Goal: Obtain resource: Download file/media

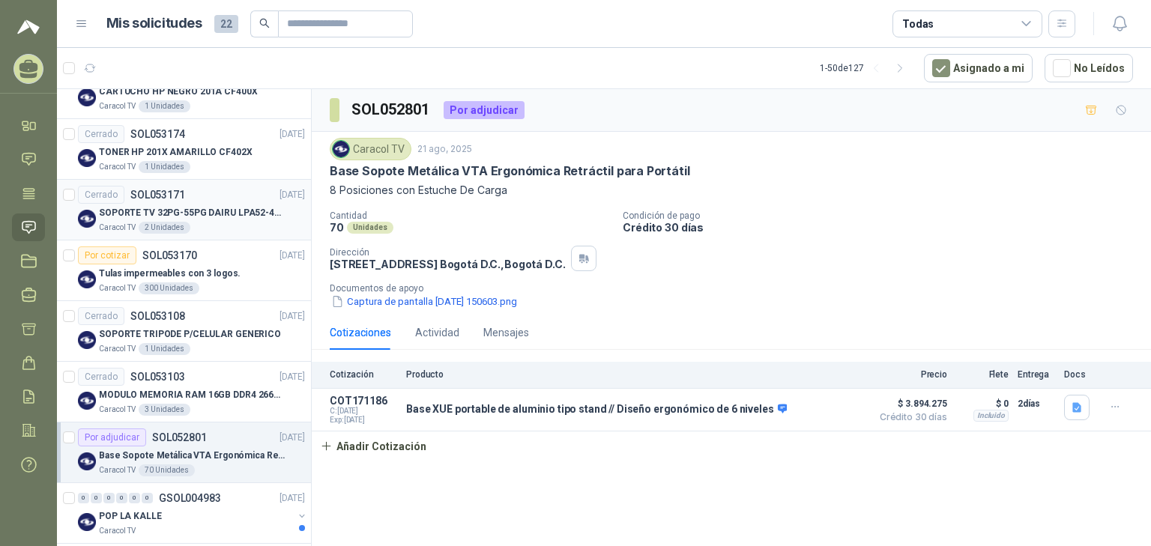
scroll to position [4, 0]
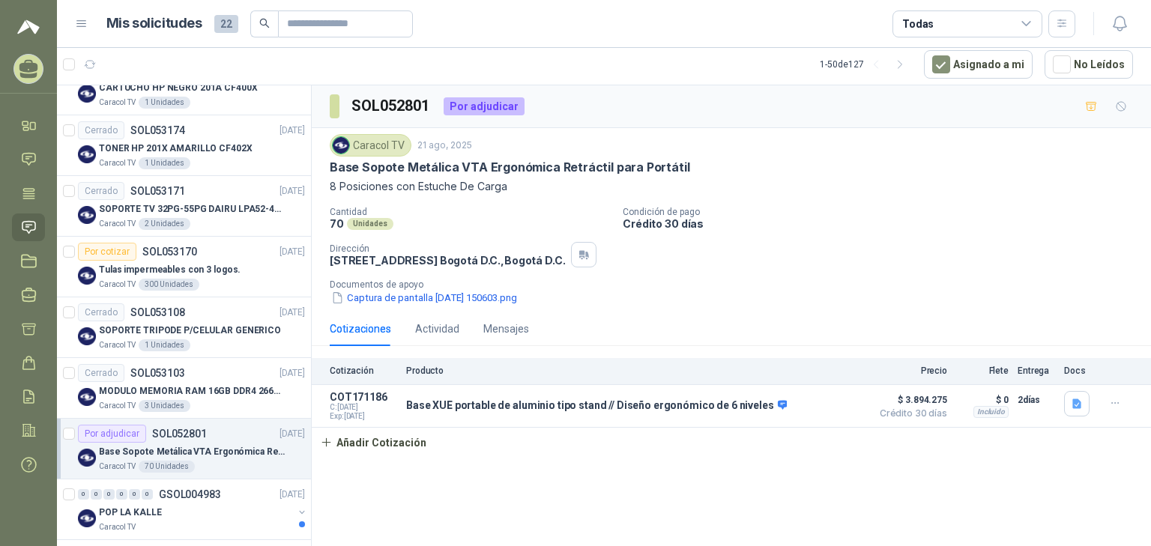
click at [207, 429] on div "Por adjudicar SOL052801 [DATE]" at bounding box center [191, 434] width 227 height 18
click at [211, 447] on p "Base Sopote Metálica VTA Ergonómica Retráctil para Portátil" at bounding box center [192, 452] width 187 height 14
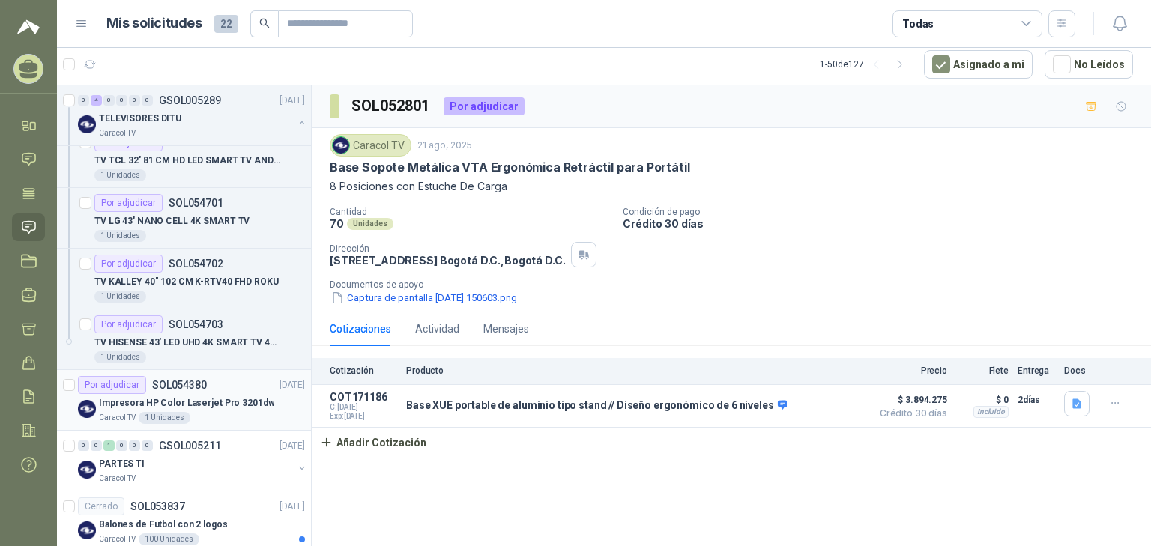
scroll to position [480, 0]
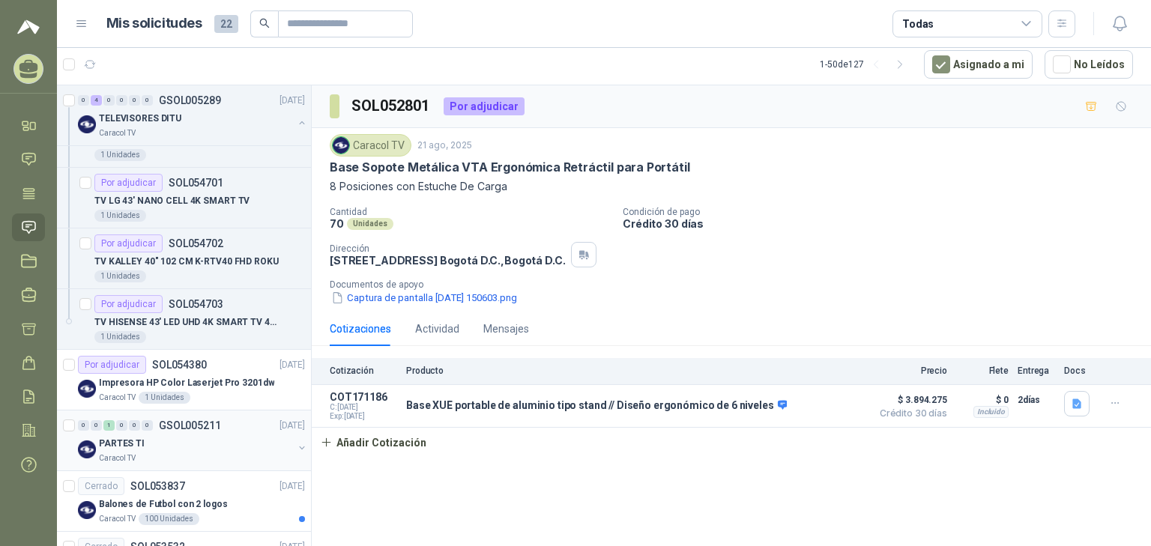
click at [150, 441] on div "PARTES TI" at bounding box center [196, 444] width 194 height 18
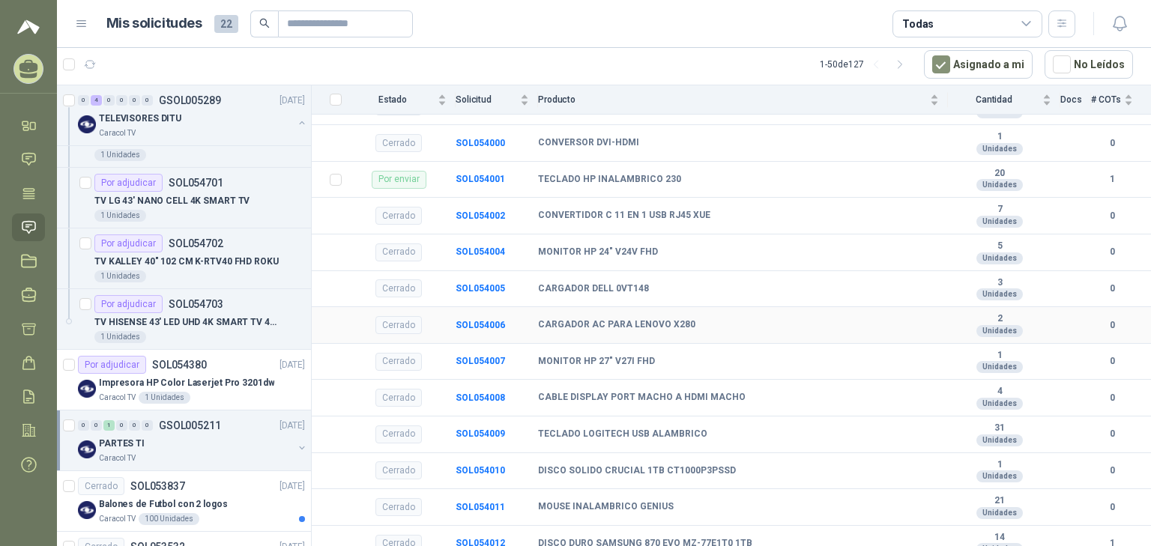
scroll to position [538, 0]
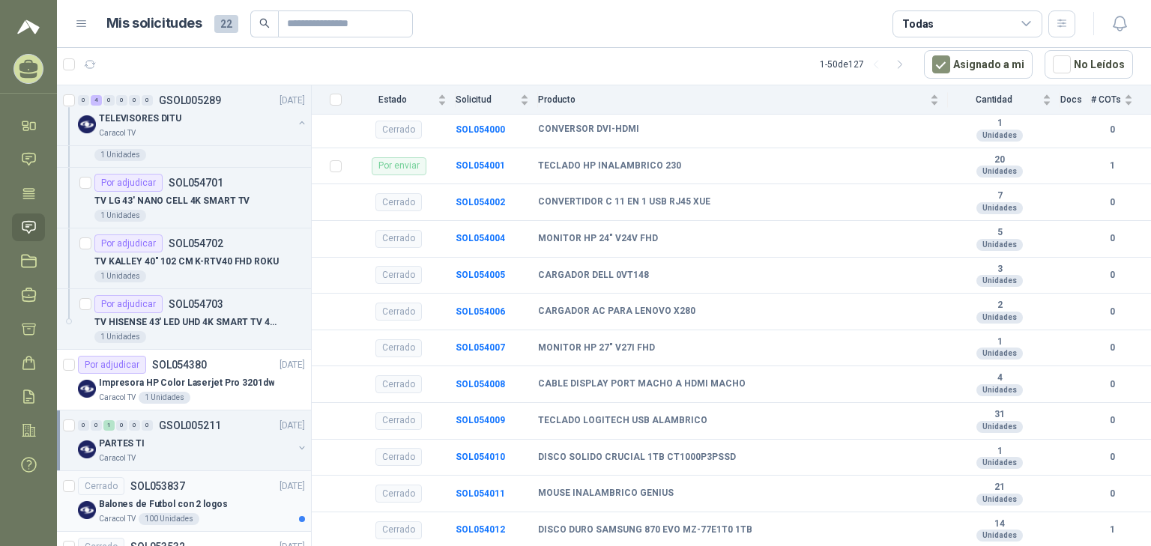
click at [195, 500] on p "Balones de Futbol con 2 logos" at bounding box center [163, 504] width 129 height 14
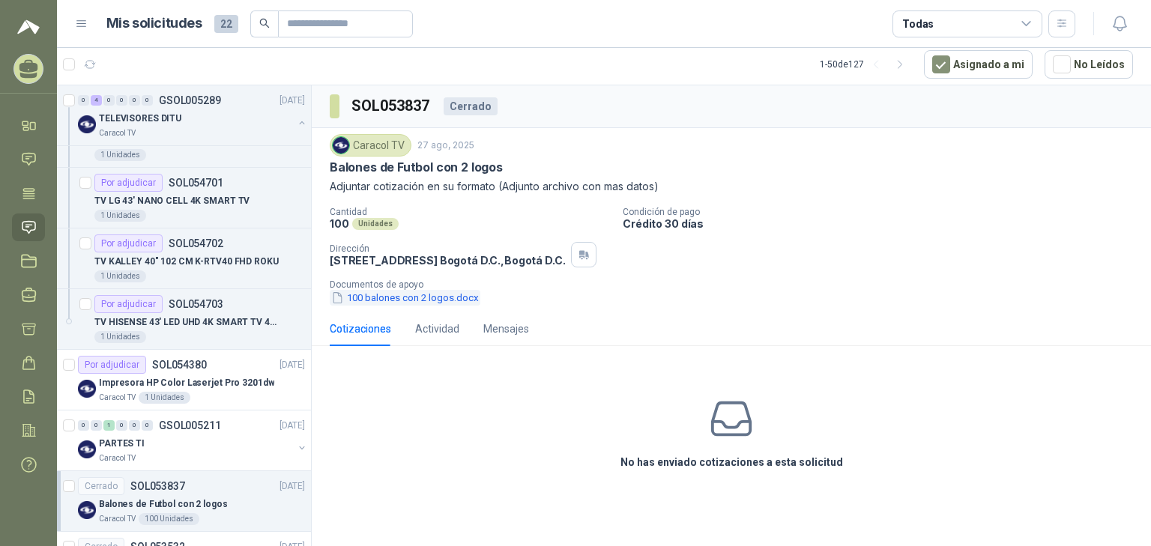
click at [474, 300] on button "100 balones con 2 logos.docx" at bounding box center [405, 298] width 151 height 16
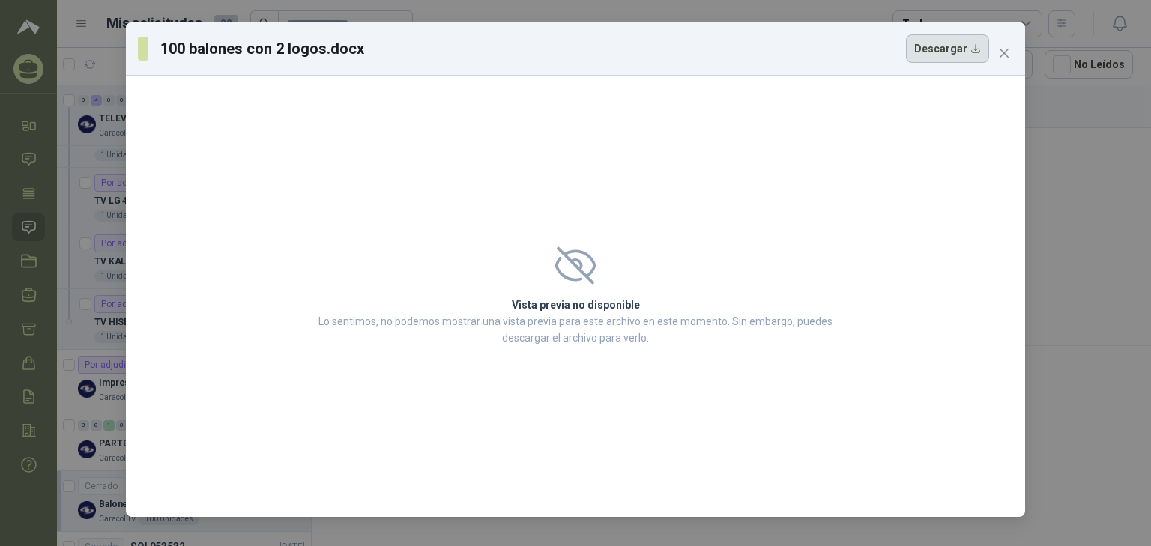
click at [959, 51] on button "Descargar" at bounding box center [947, 48] width 83 height 28
click at [1011, 52] on span "Close" at bounding box center [1004, 53] width 24 height 12
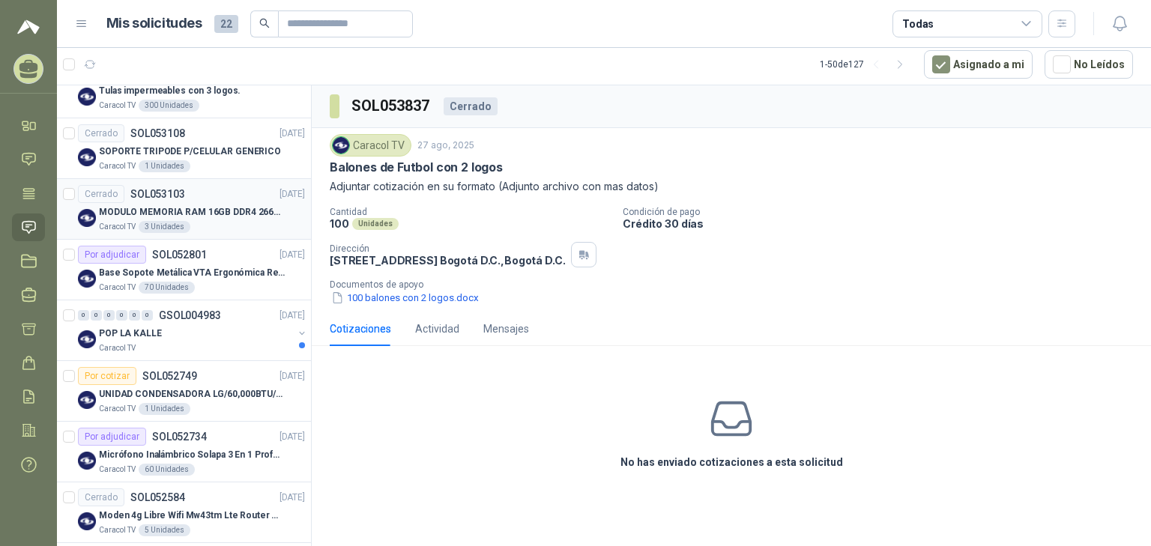
scroll to position [1379, 0]
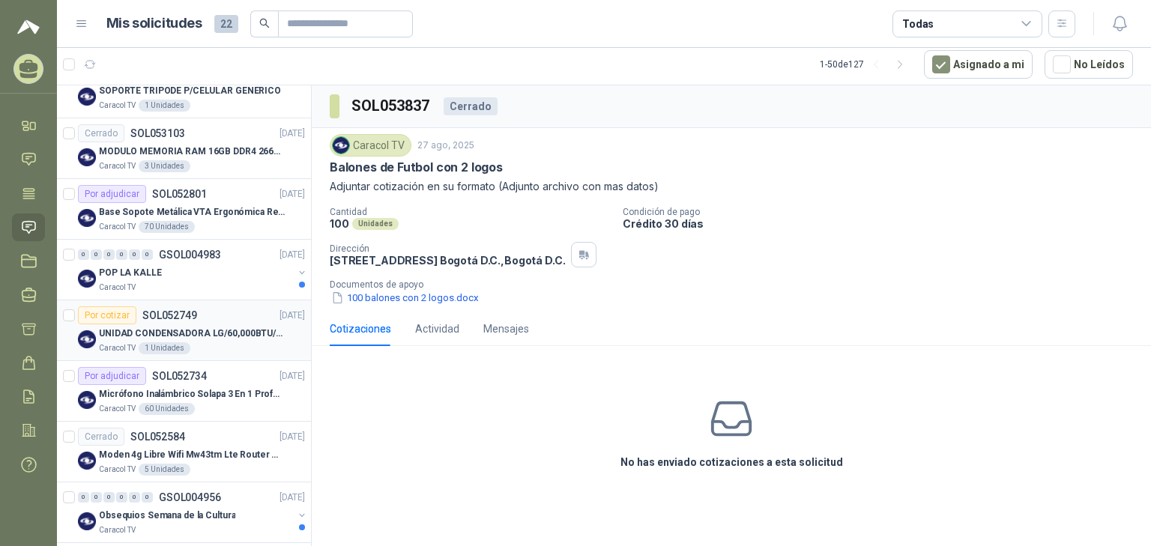
click at [192, 327] on p "UNIDAD CONDENSADORA LG/60,000BTU/220V/R410A: I" at bounding box center [192, 334] width 187 height 14
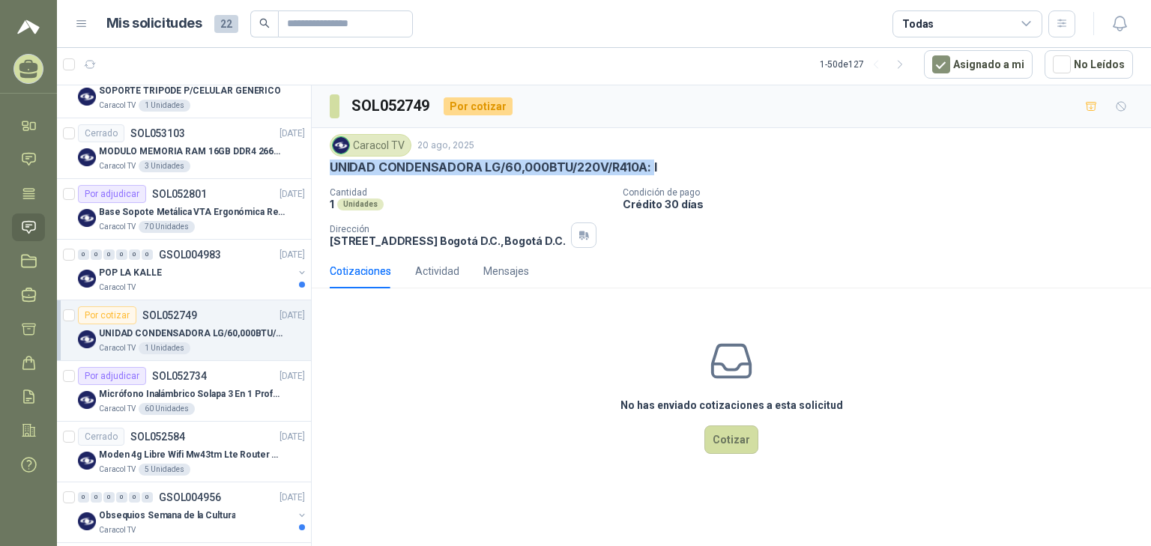
drag, startPoint x: 652, startPoint y: 168, endPoint x: 340, endPoint y: 160, distance: 311.8
click at [331, 157] on div "Caracol TV [DATE] UNIDAD CONDENSADORA LG/60,000BTU/220V/R410A: I" at bounding box center [731, 154] width 803 height 41
drag, startPoint x: 428, startPoint y: 168, endPoint x: 438, endPoint y: 162, distance: 11.4
copy p "UNIDAD CONDENSADORA LG/60,000BTU/220V/R410A:"
